Goal: Task Accomplishment & Management: Manage account settings

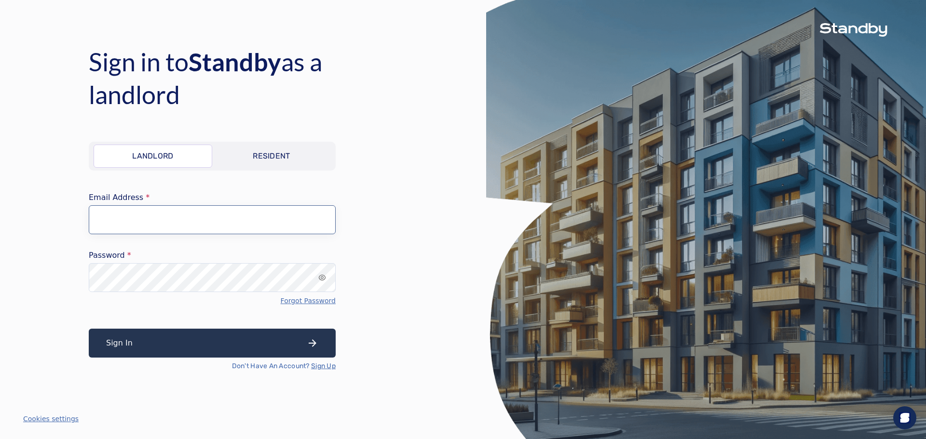
click at [111, 216] on input "Email Address" at bounding box center [212, 219] width 247 height 29
type input "**********"
click at [181, 342] on button "Sign In" at bounding box center [212, 343] width 247 height 29
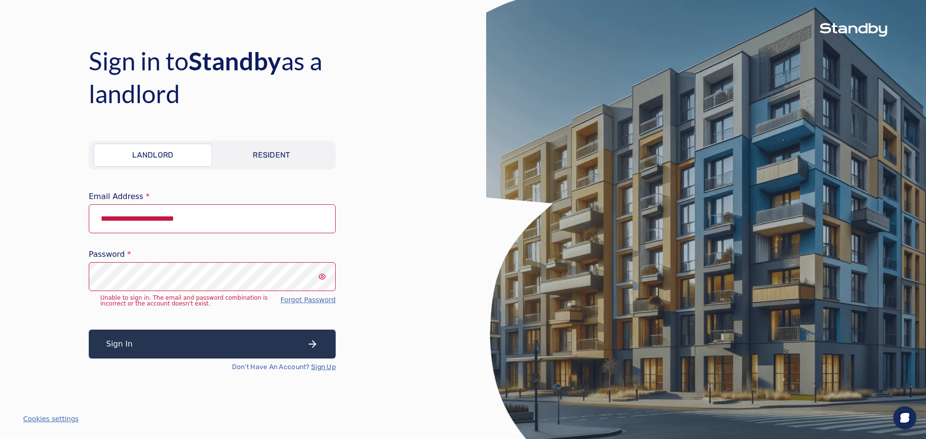
click at [321, 278] on icon "input icon" at bounding box center [322, 277] width 8 height 8
click at [277, 158] on p "Resident" at bounding box center [272, 156] width 38 height 12
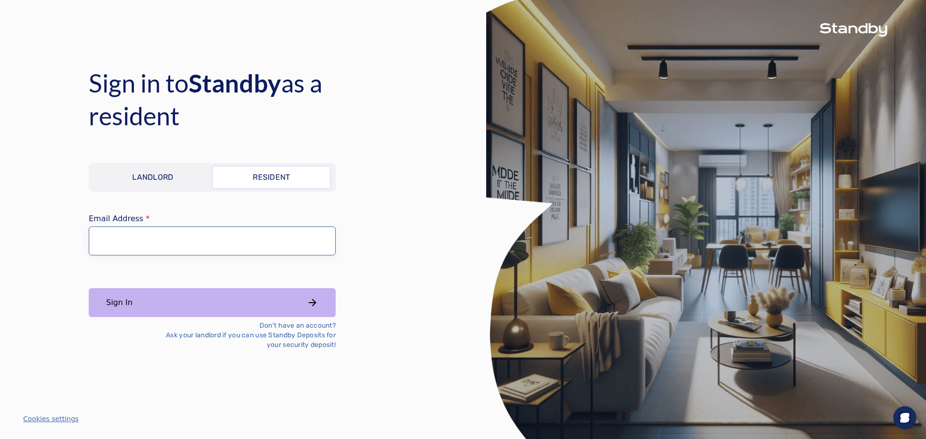
click at [122, 234] on input "Email Address" at bounding box center [212, 241] width 247 height 29
type input "**********"
click at [89, 288] on button "Sign In" at bounding box center [212, 302] width 247 height 29
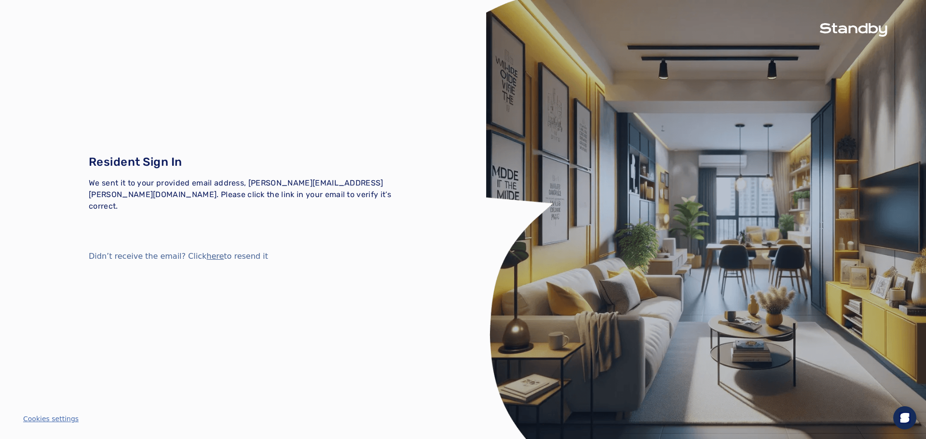
click at [206, 252] on button "here" at bounding box center [214, 257] width 17 height 12
click at [206, 251] on button "here" at bounding box center [214, 257] width 17 height 12
click at [206, 252] on button "here" at bounding box center [214, 257] width 17 height 12
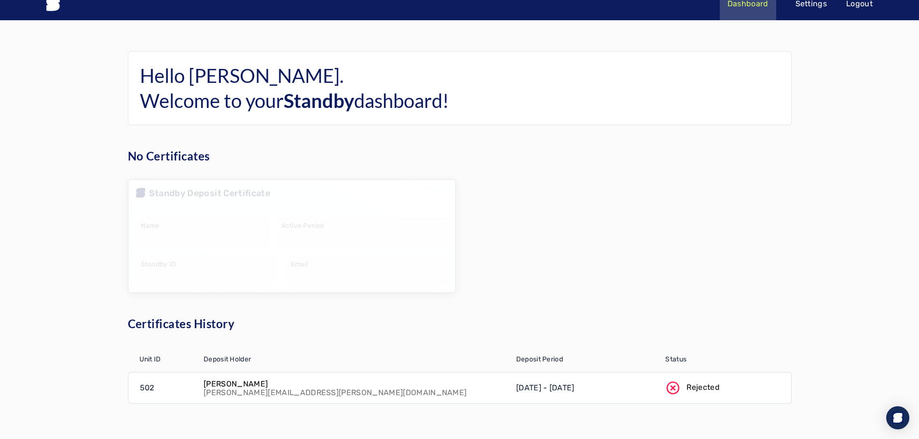
scroll to position [16, 0]
